Goal: Information Seeking & Learning: Compare options

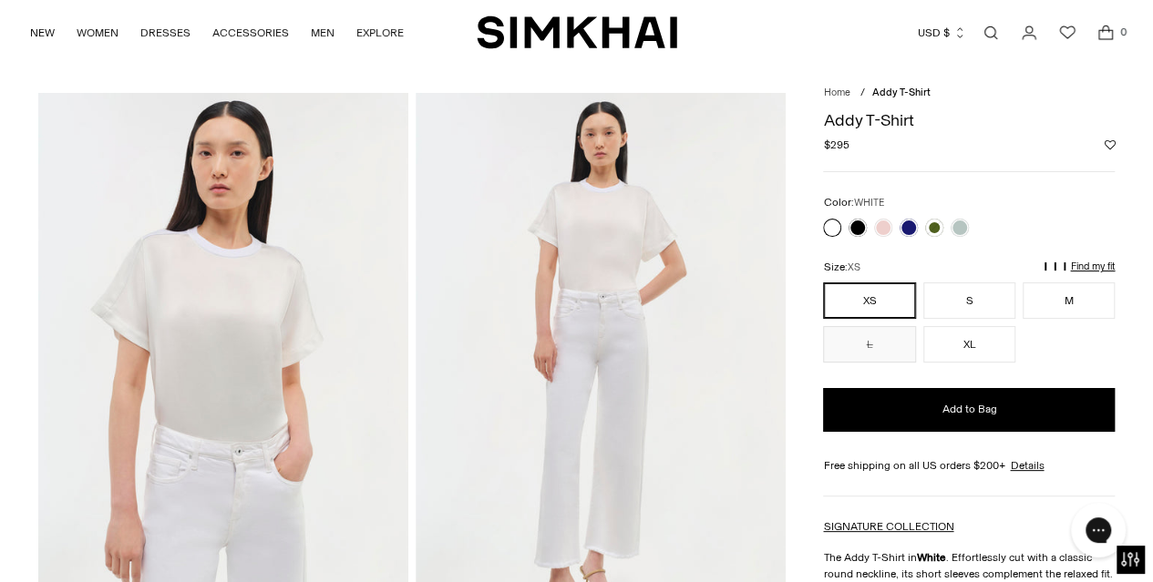
scroll to position [67, 0]
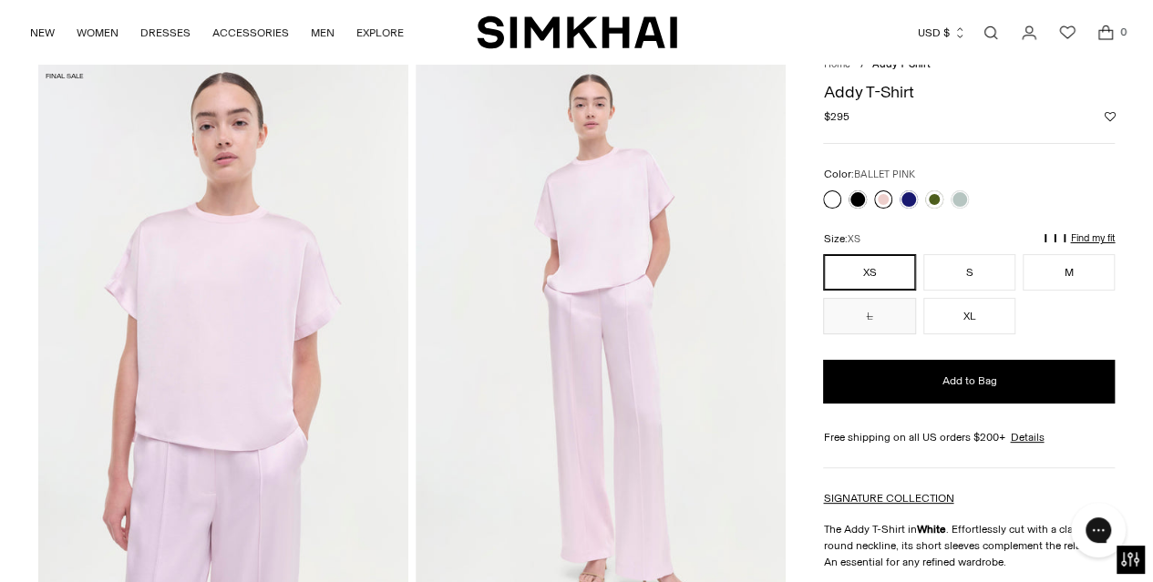
click at [877, 197] on link at bounding box center [883, 199] width 18 height 18
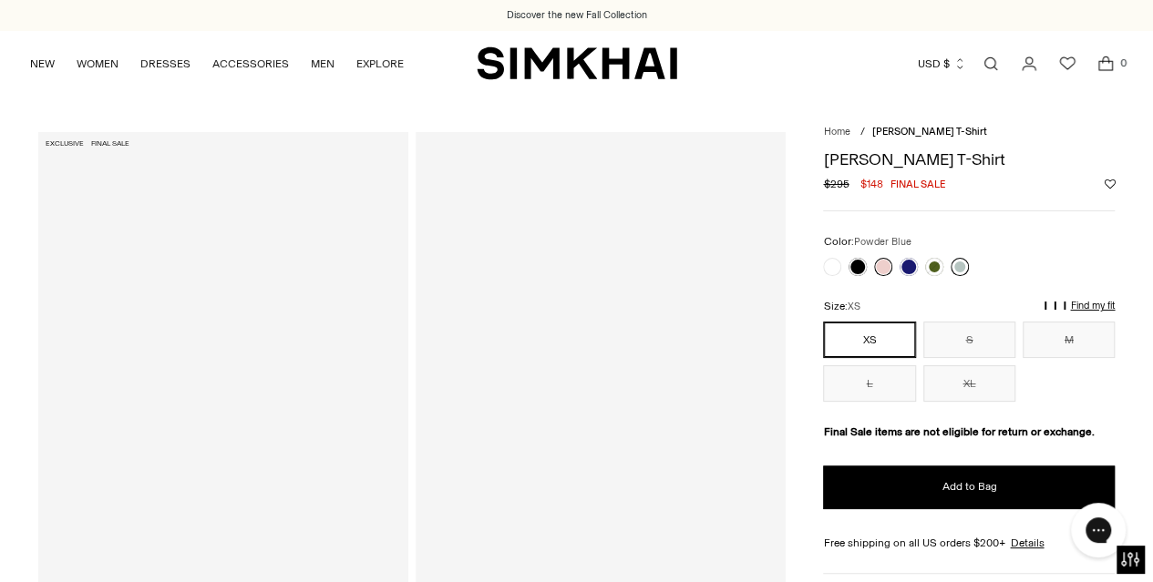
click at [961, 265] on link at bounding box center [960, 267] width 18 height 18
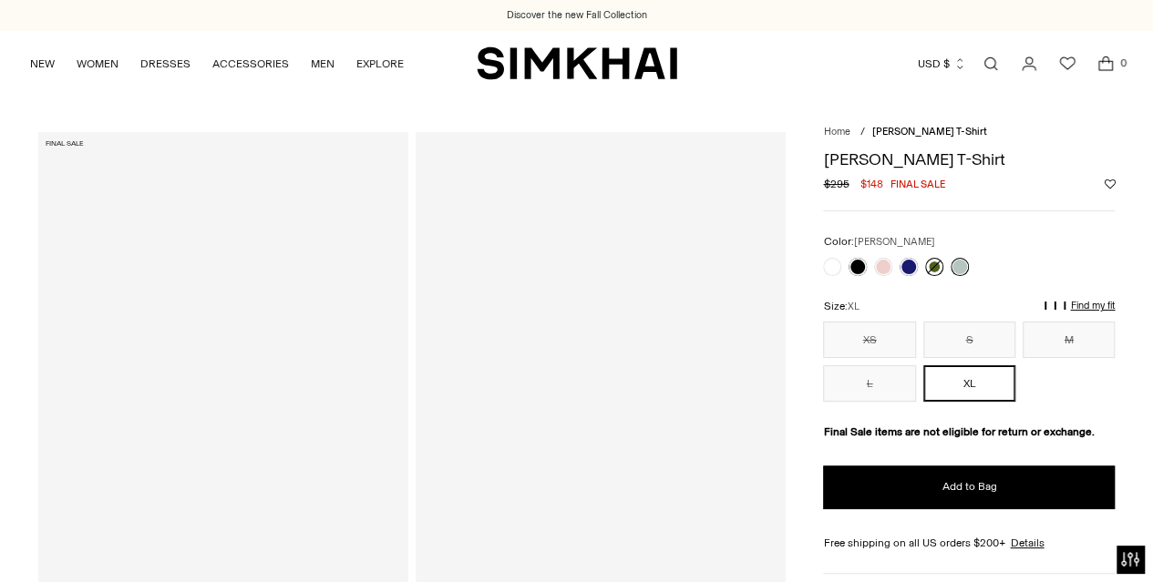
click at [933, 264] on link at bounding box center [934, 267] width 18 height 18
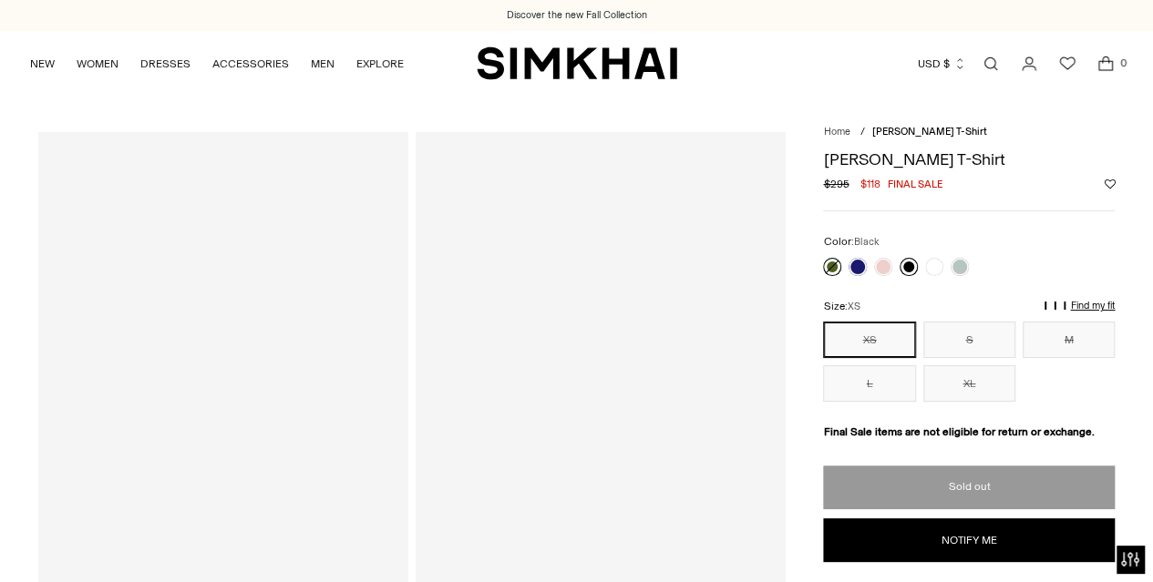
click at [907, 261] on link at bounding box center [909, 267] width 18 height 18
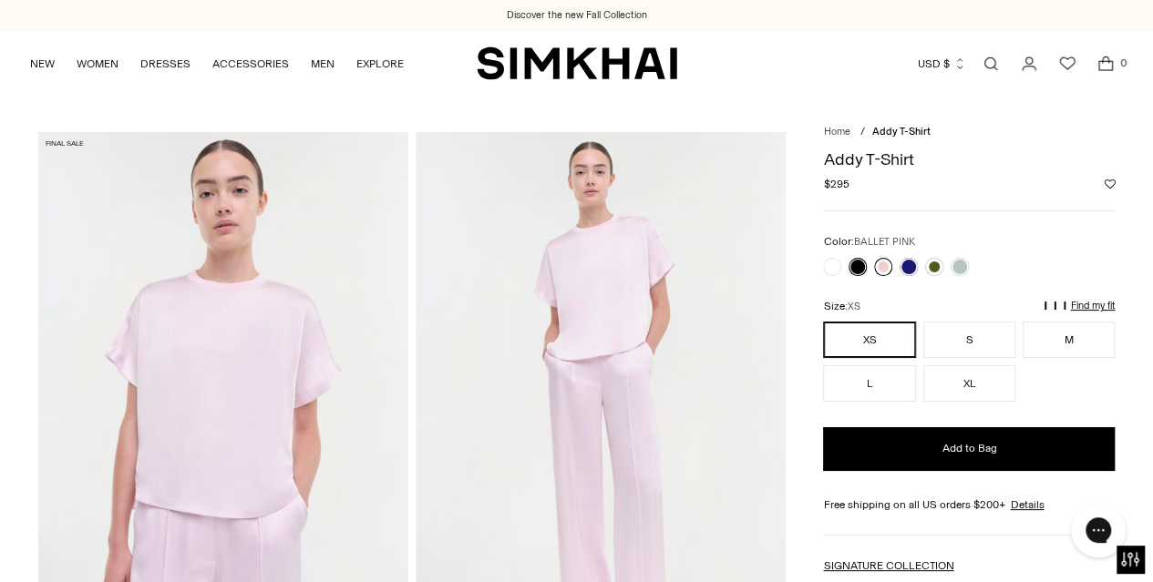
click at [883, 260] on link at bounding box center [883, 267] width 18 height 18
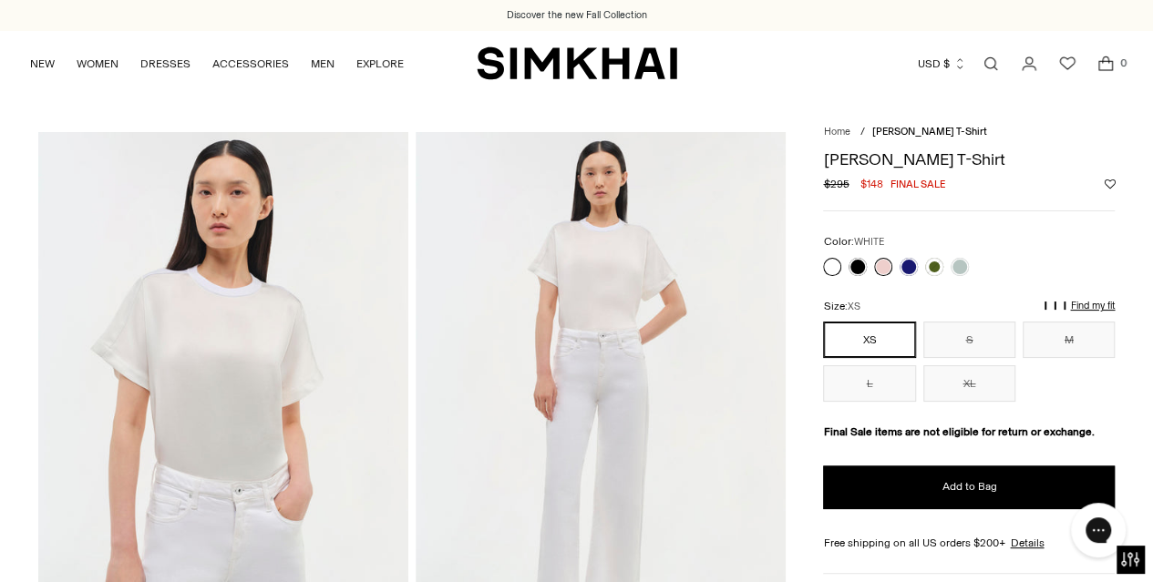
click at [827, 262] on link at bounding box center [832, 267] width 18 height 18
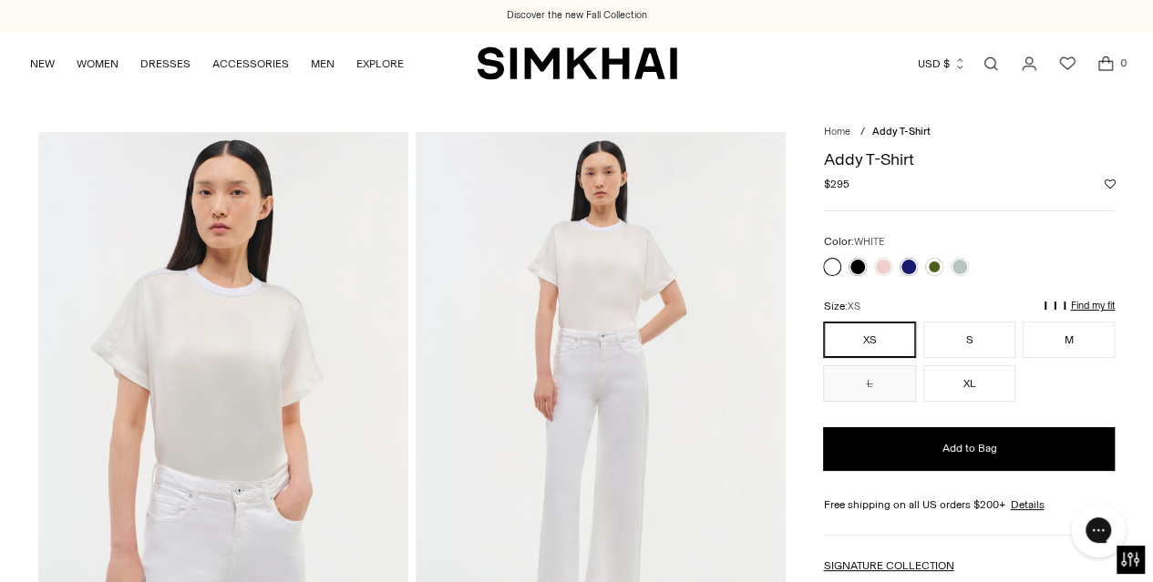
click at [869, 261] on div at bounding box center [895, 267] width 153 height 26
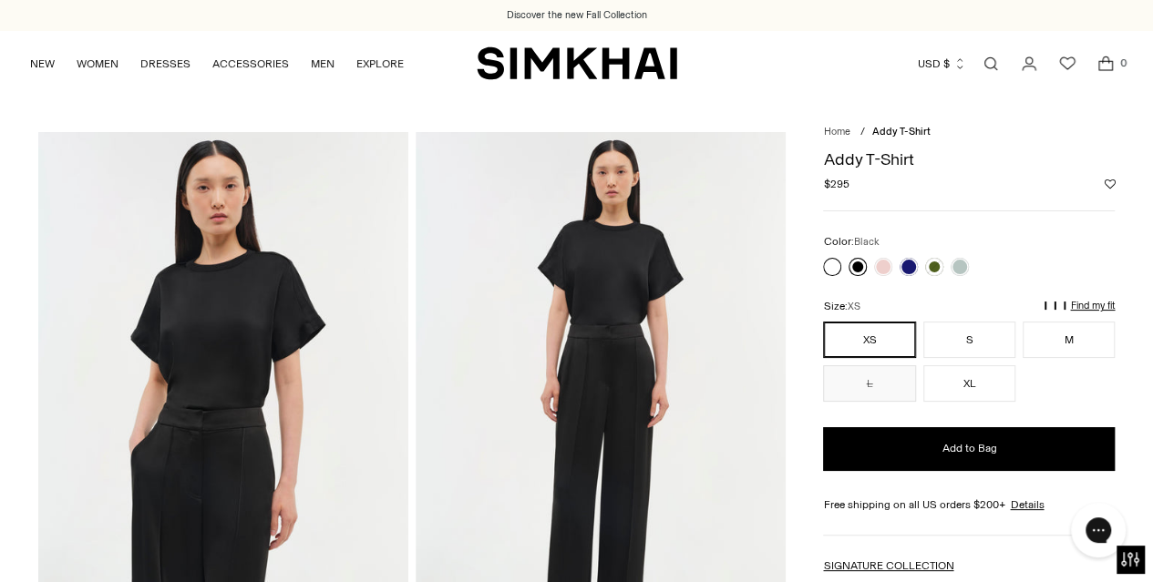
click at [854, 262] on link at bounding box center [858, 267] width 18 height 18
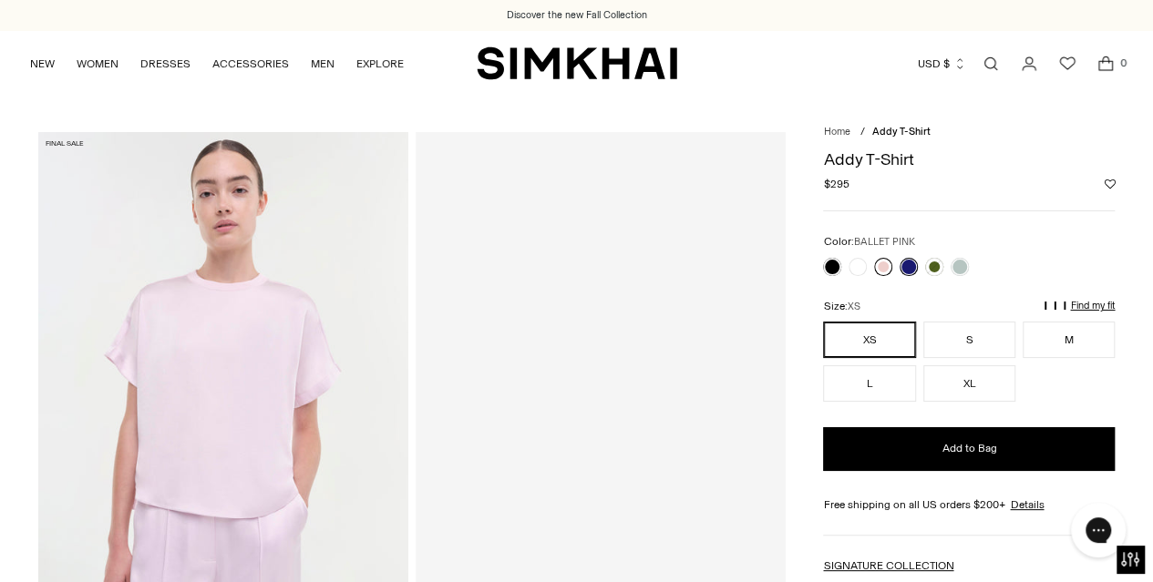
click at [880, 265] on link at bounding box center [883, 267] width 18 height 18
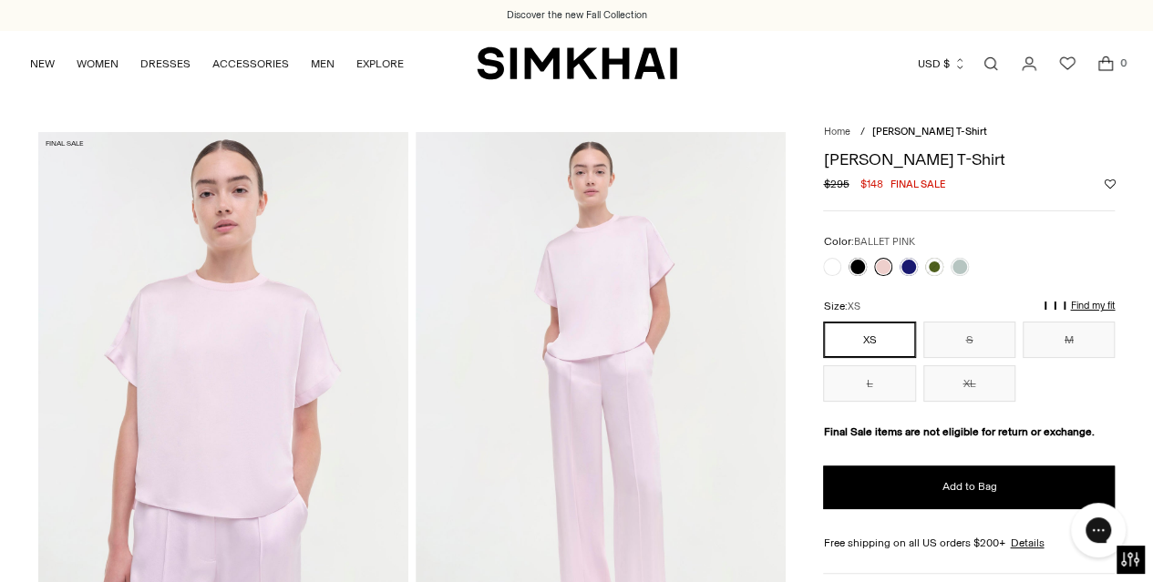
click at [848, 257] on div at bounding box center [895, 267] width 153 height 26
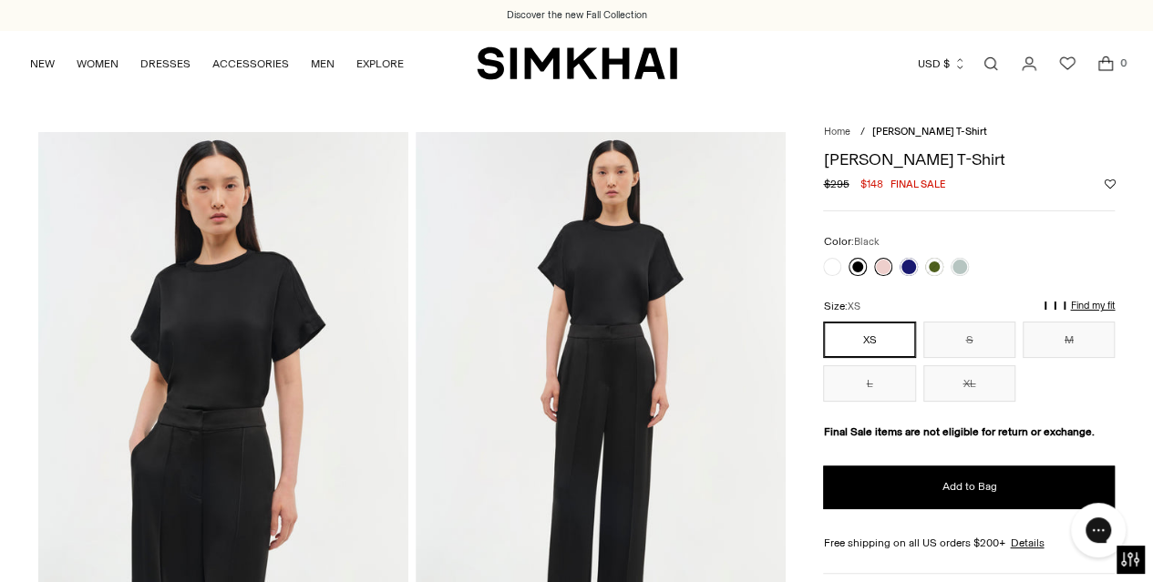
click at [854, 262] on link at bounding box center [858, 267] width 18 height 18
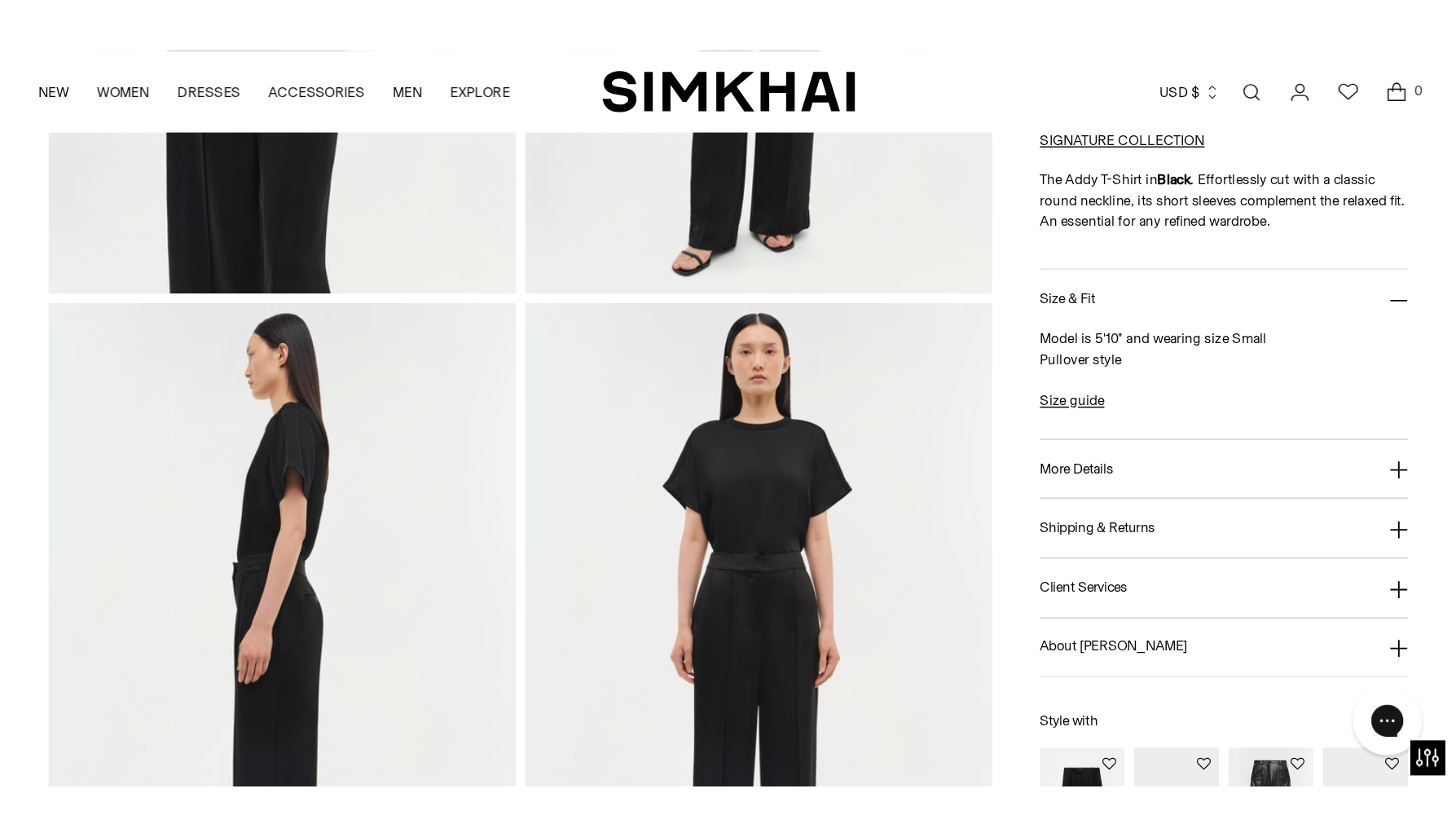
scroll to position [444, 0]
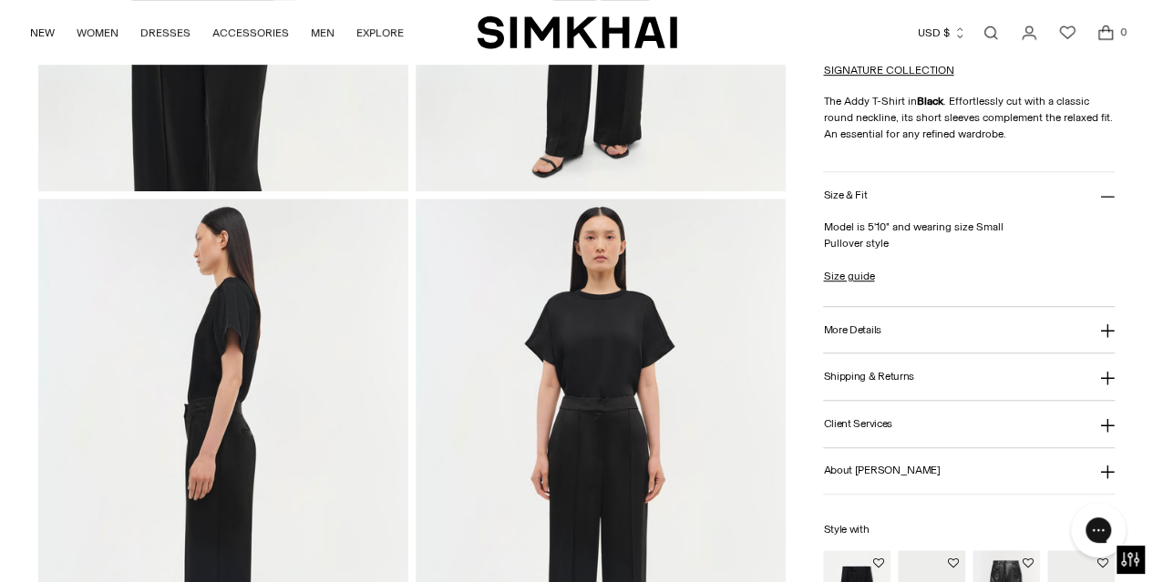
click at [939, 313] on button "More Details" at bounding box center [969, 330] width 292 height 46
